Goal: Information Seeking & Learning: Learn about a topic

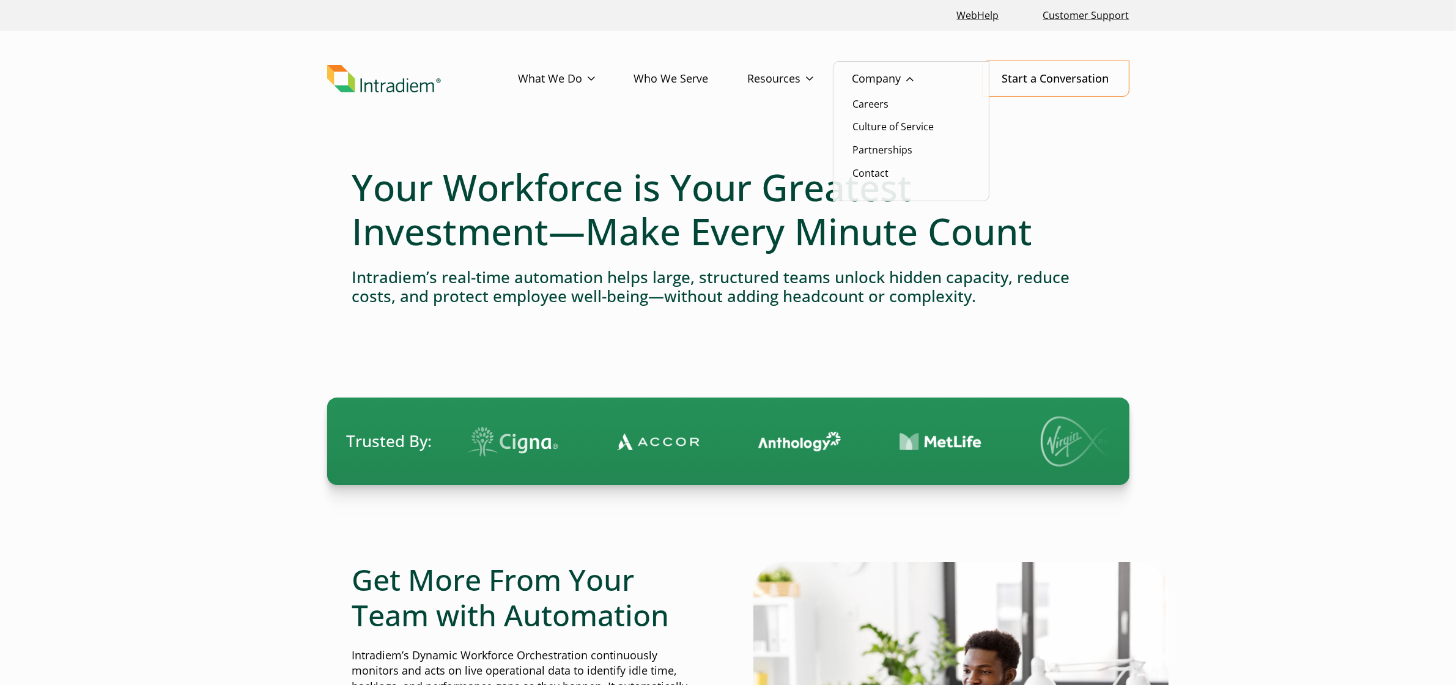
click at [866, 78] on link "Company" at bounding box center [902, 78] width 100 height 35
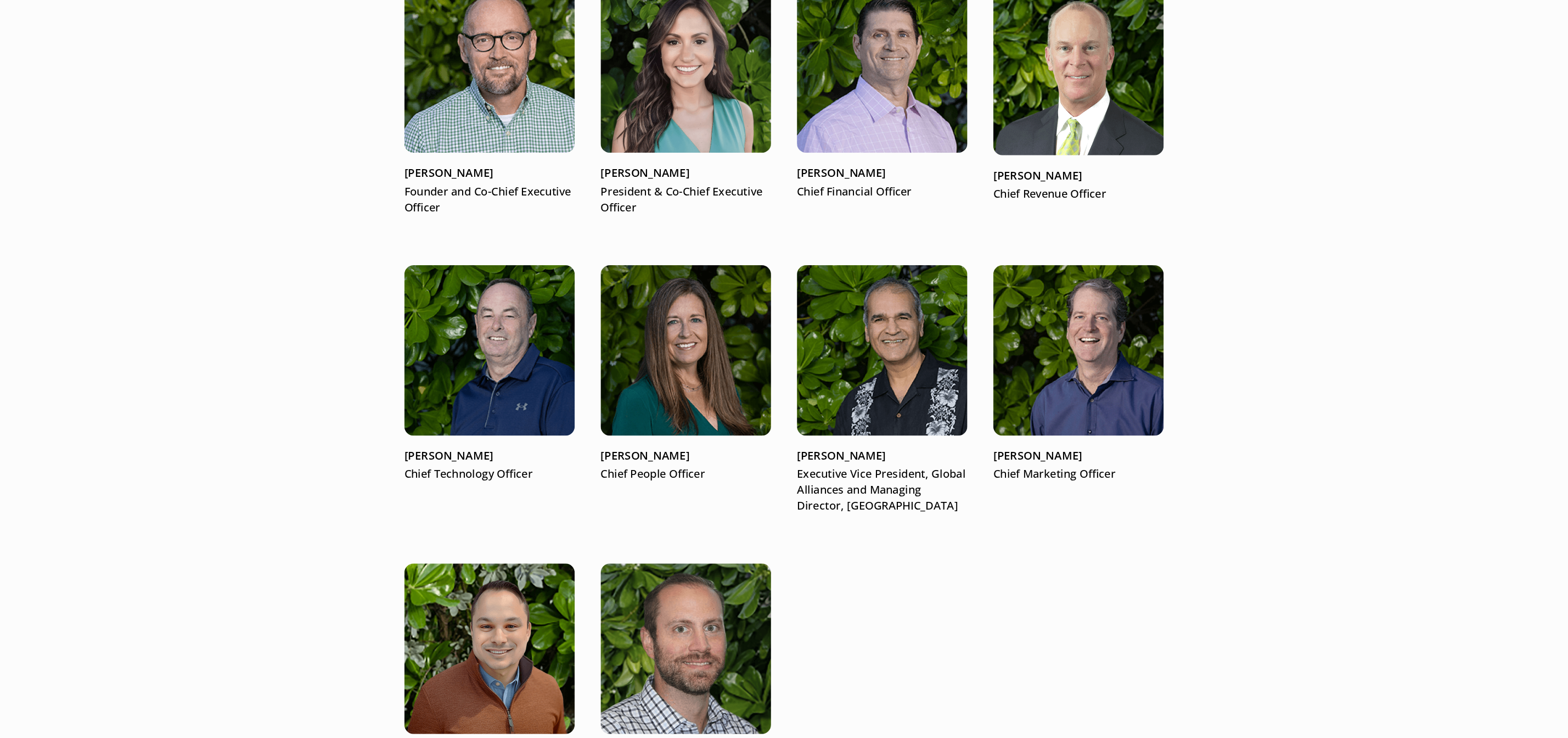
scroll to position [1484, 0]
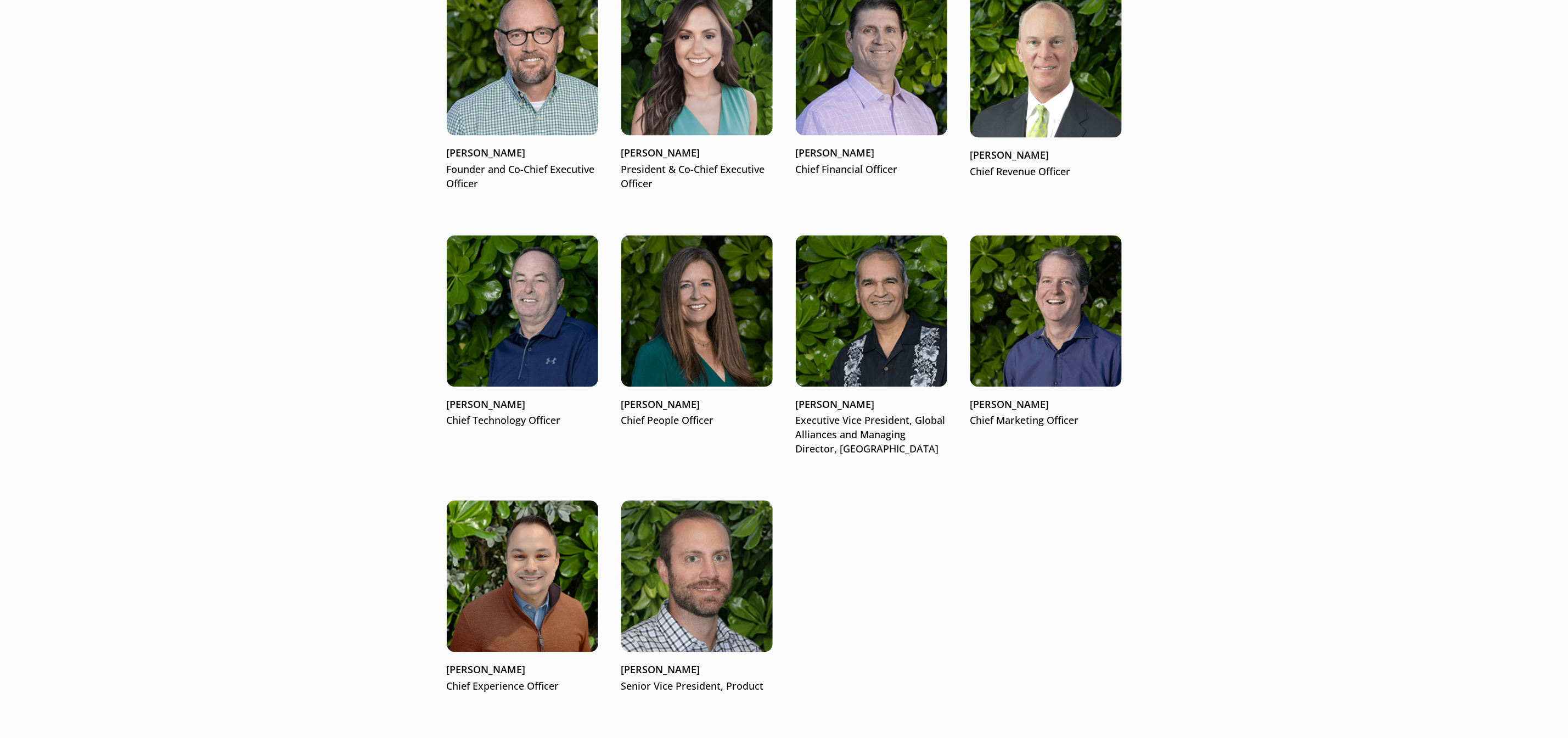
drag, startPoint x: 1222, startPoint y: 5, endPoint x: 1174, endPoint y: 549, distance: 546.1
click at [1174, 549] on div "People First Giving customer service teams the freedom to do more Customer serv…" at bounding box center [784, 417] width 791 height 3543
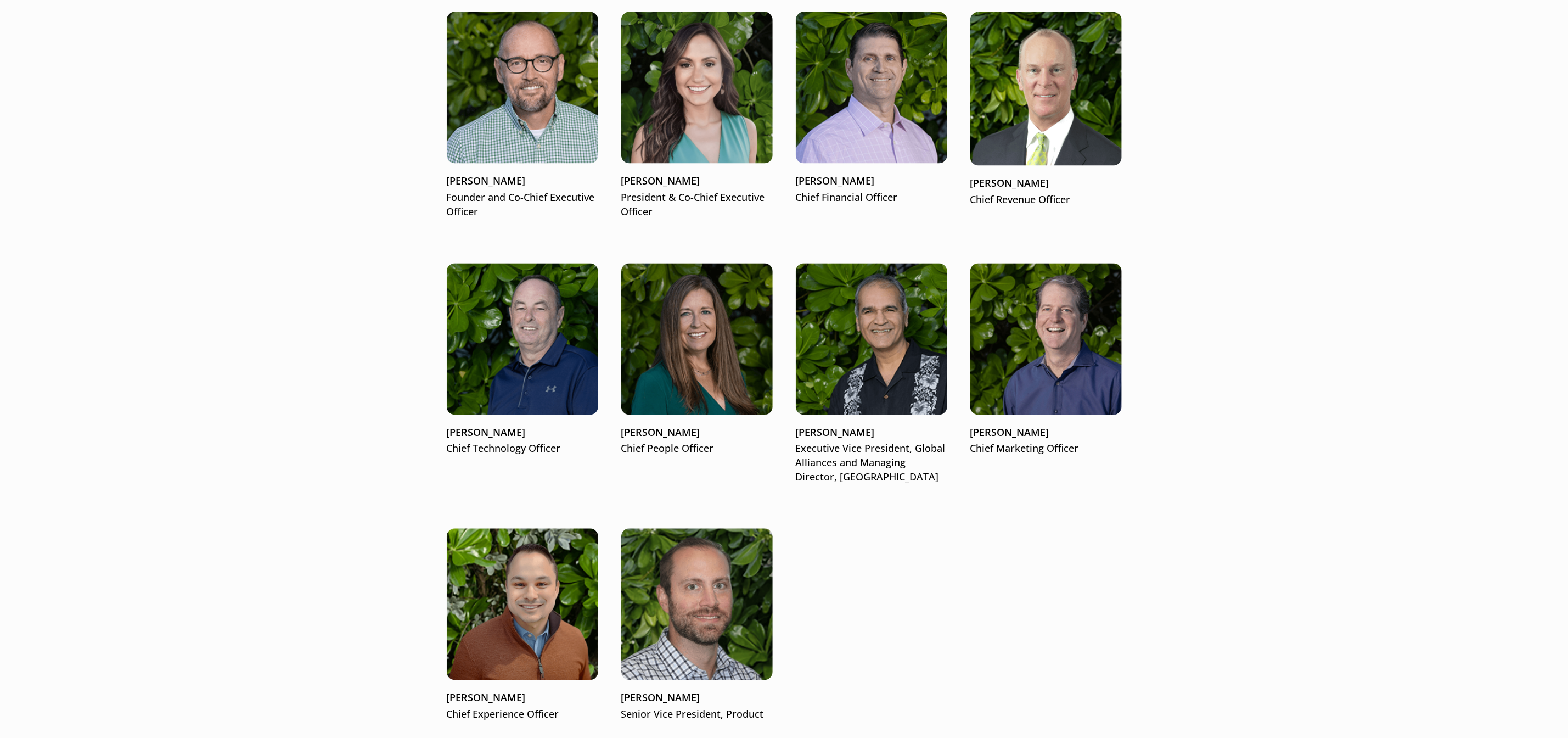
scroll to position [1456, 0]
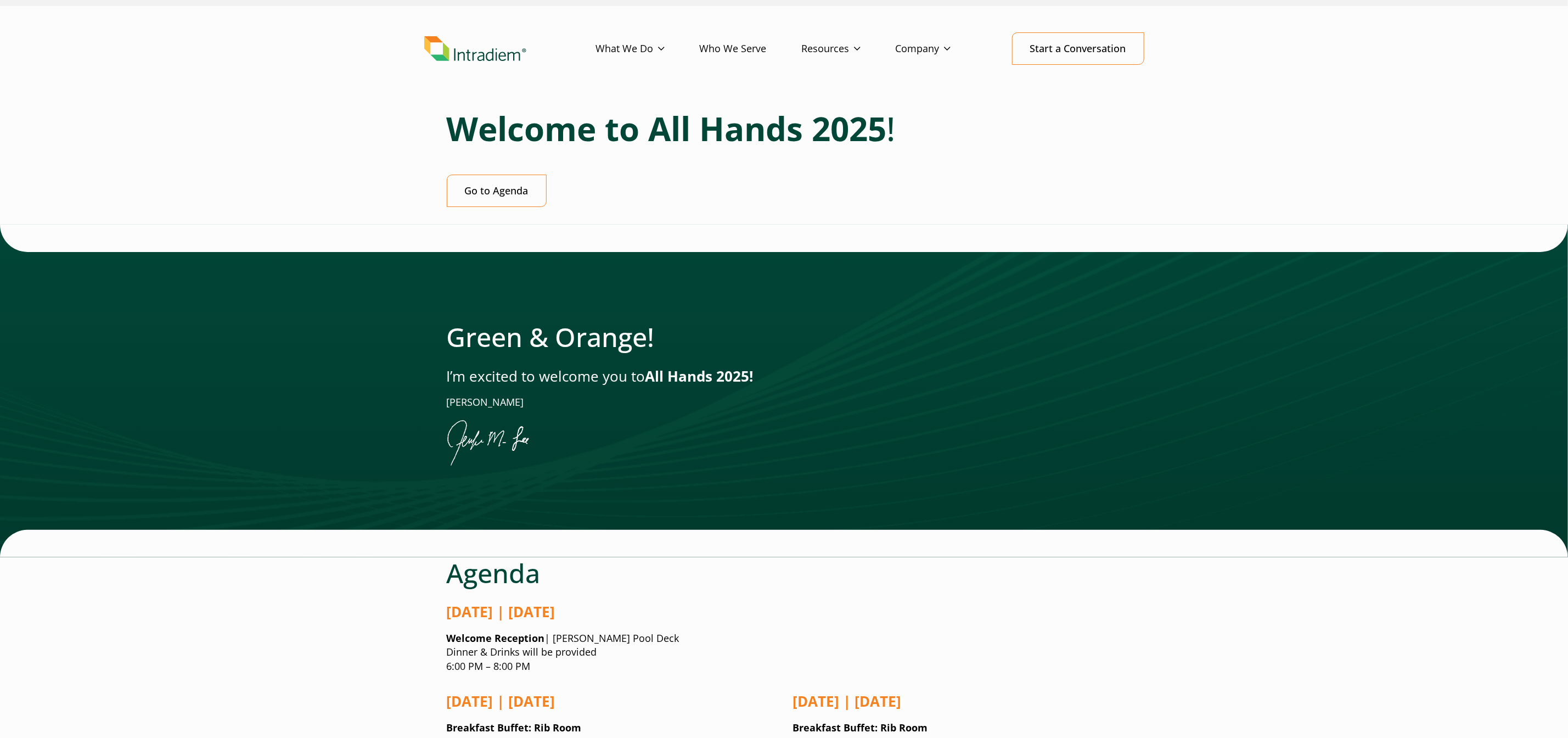
scroll to position [0, 6]
